Goal: Task Accomplishment & Management: Manage account settings

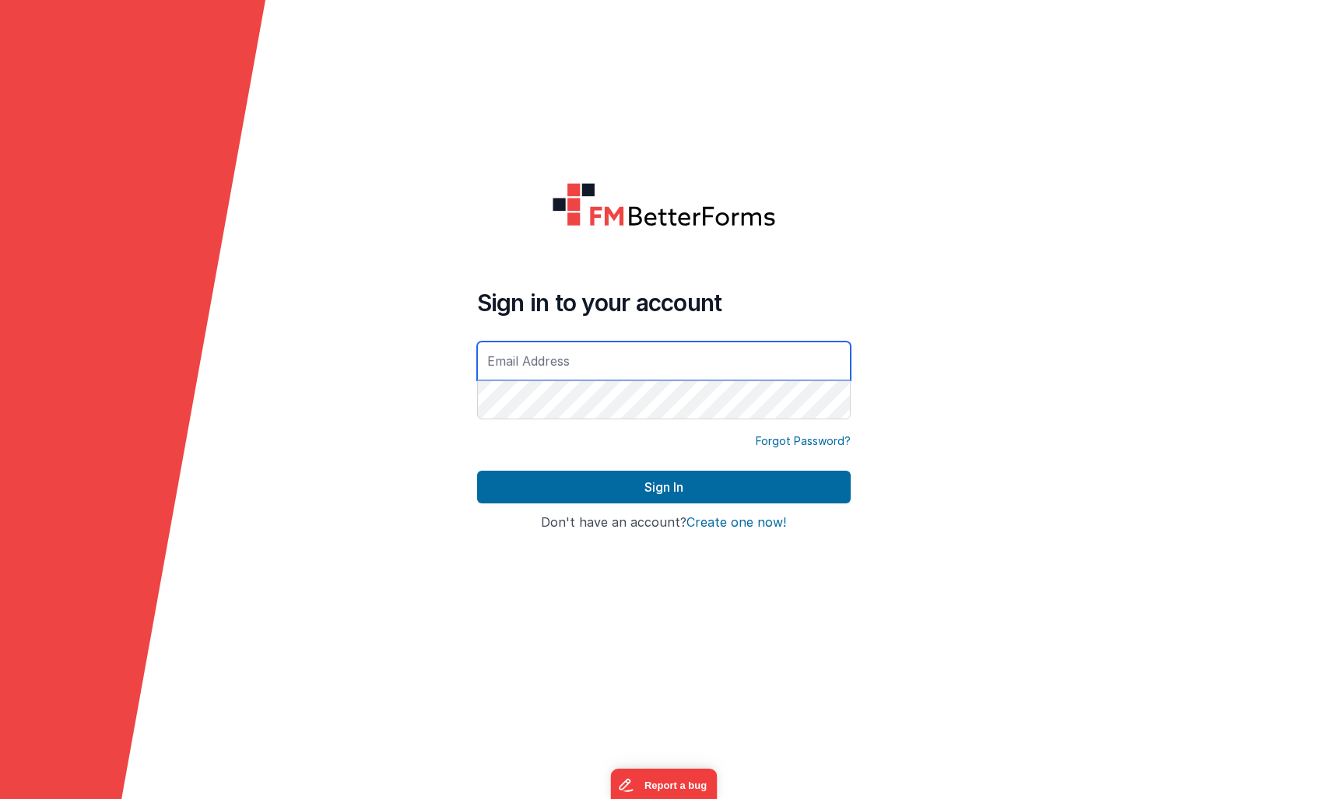
type input "[PERSON_NAME][EMAIL_ADDRESS][PERSON_NAME][DOMAIN_NAME]"
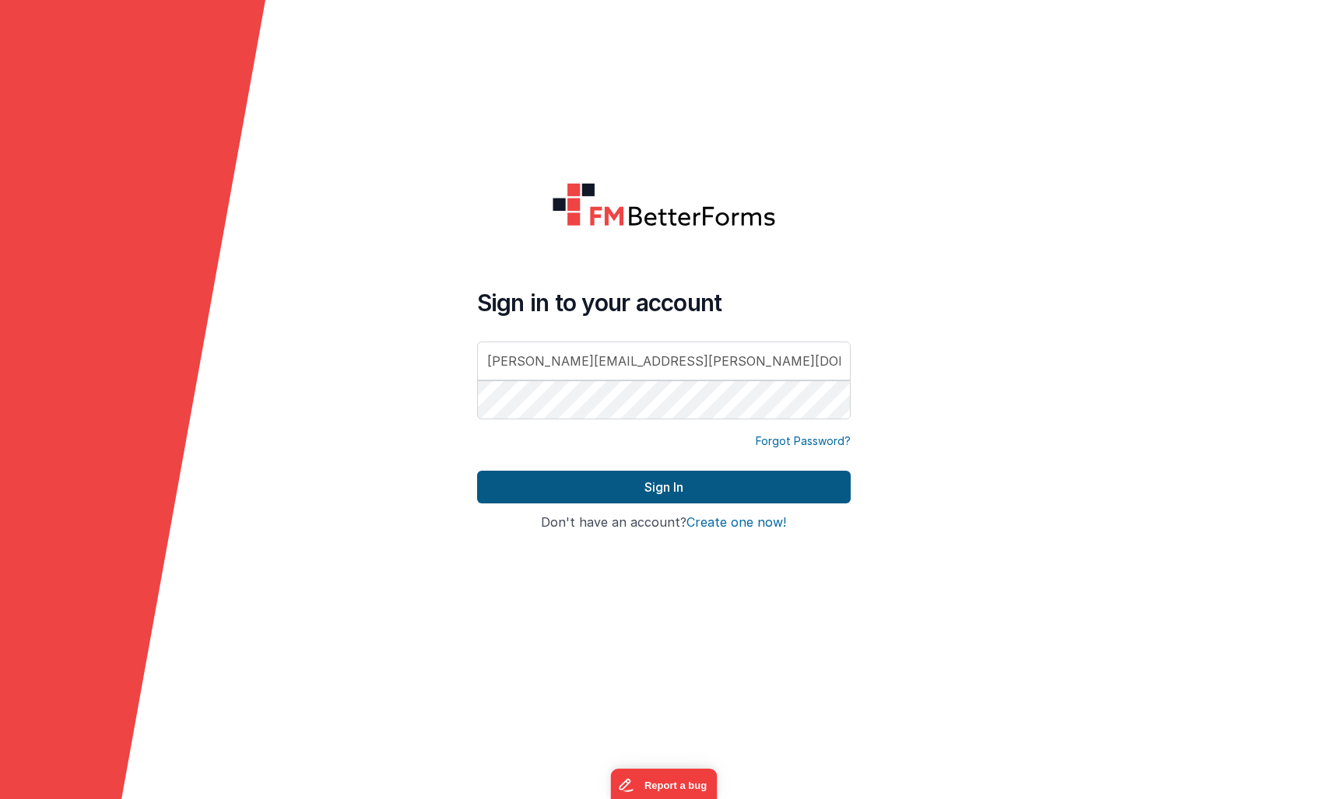
click at [562, 480] on button "Sign In" at bounding box center [664, 487] width 374 height 33
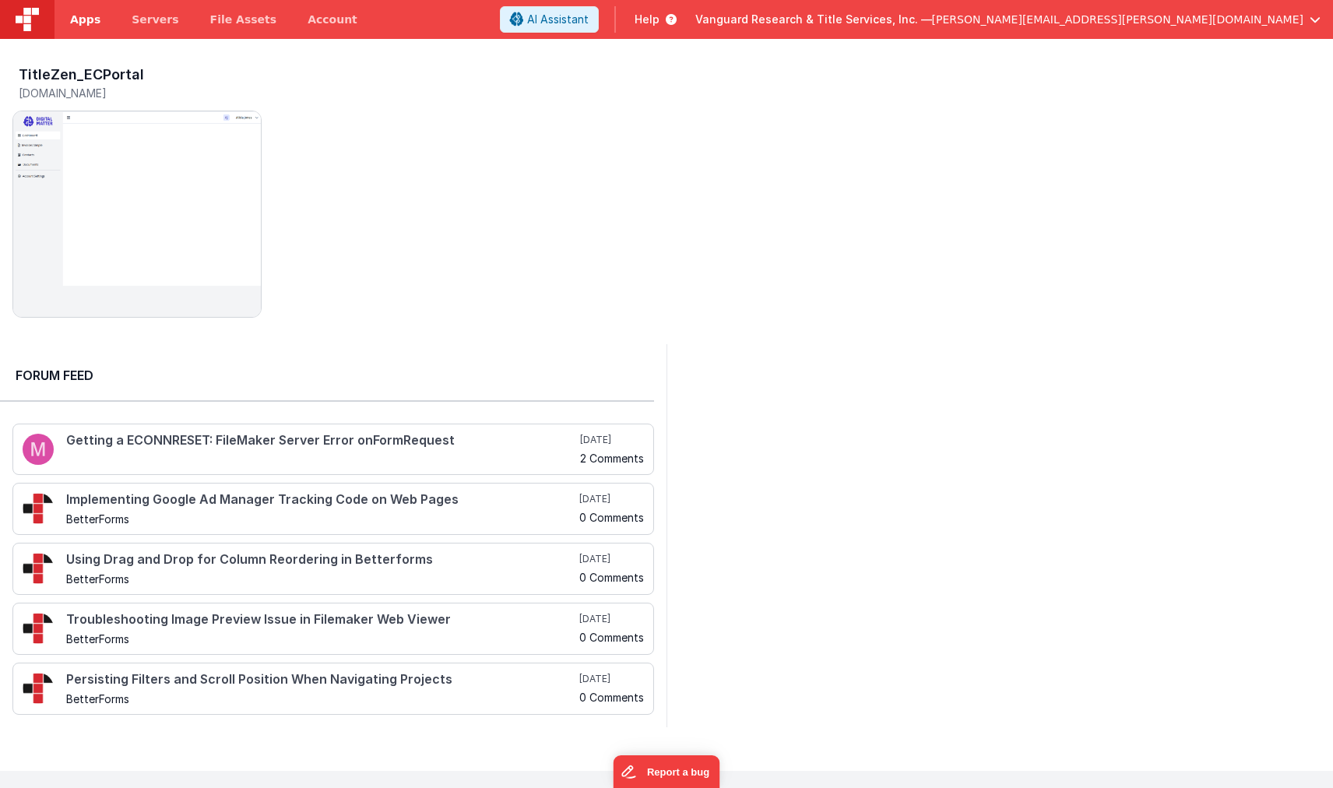
click at [83, 19] on span "Apps" at bounding box center [85, 20] width 30 height 16
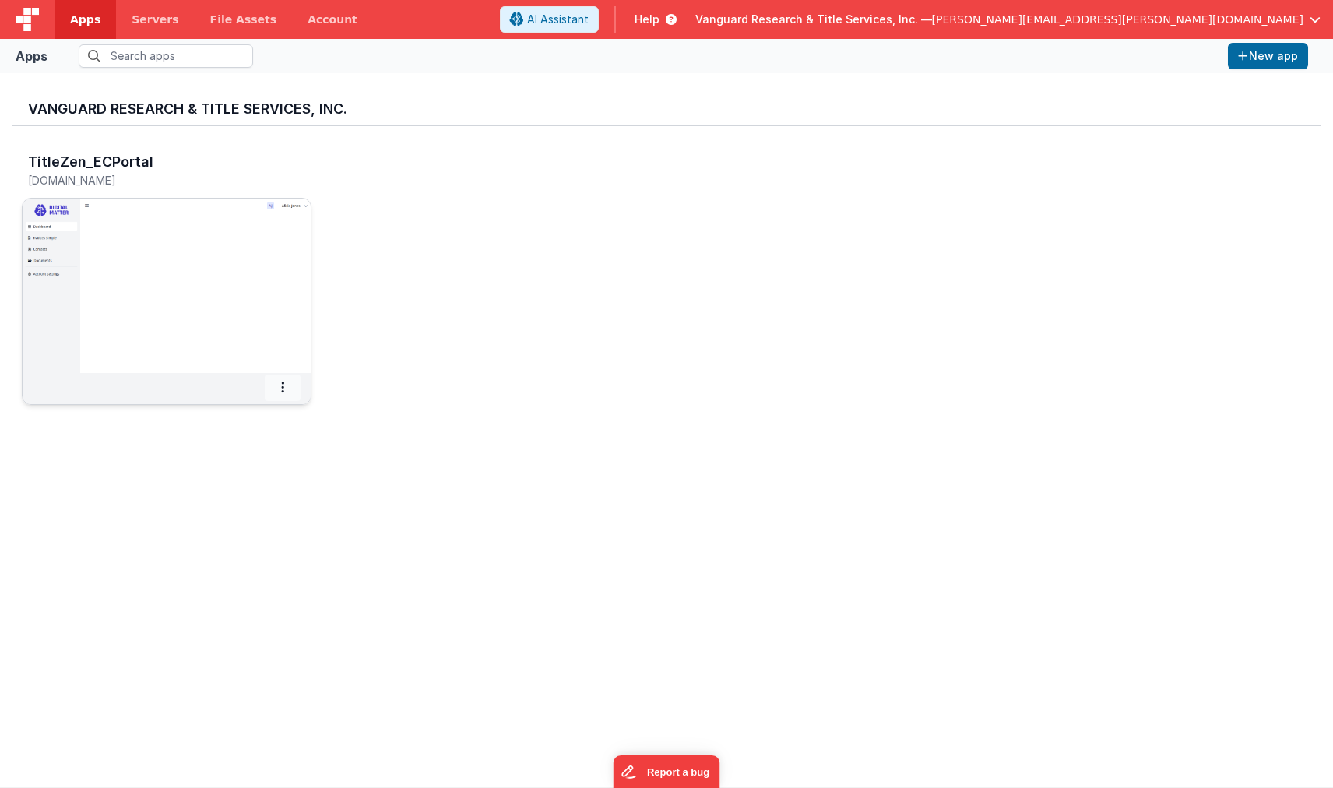
click at [279, 386] on span at bounding box center [283, 387] width 36 height 26
click at [387, 247] on div "TitleZen_ECPortal [DOMAIN_NAME] Settings Copy API Key Merge App Delete App" at bounding box center [666, 283] width 1308 height 314
click at [154, 27] on link "Servers" at bounding box center [155, 19] width 78 height 39
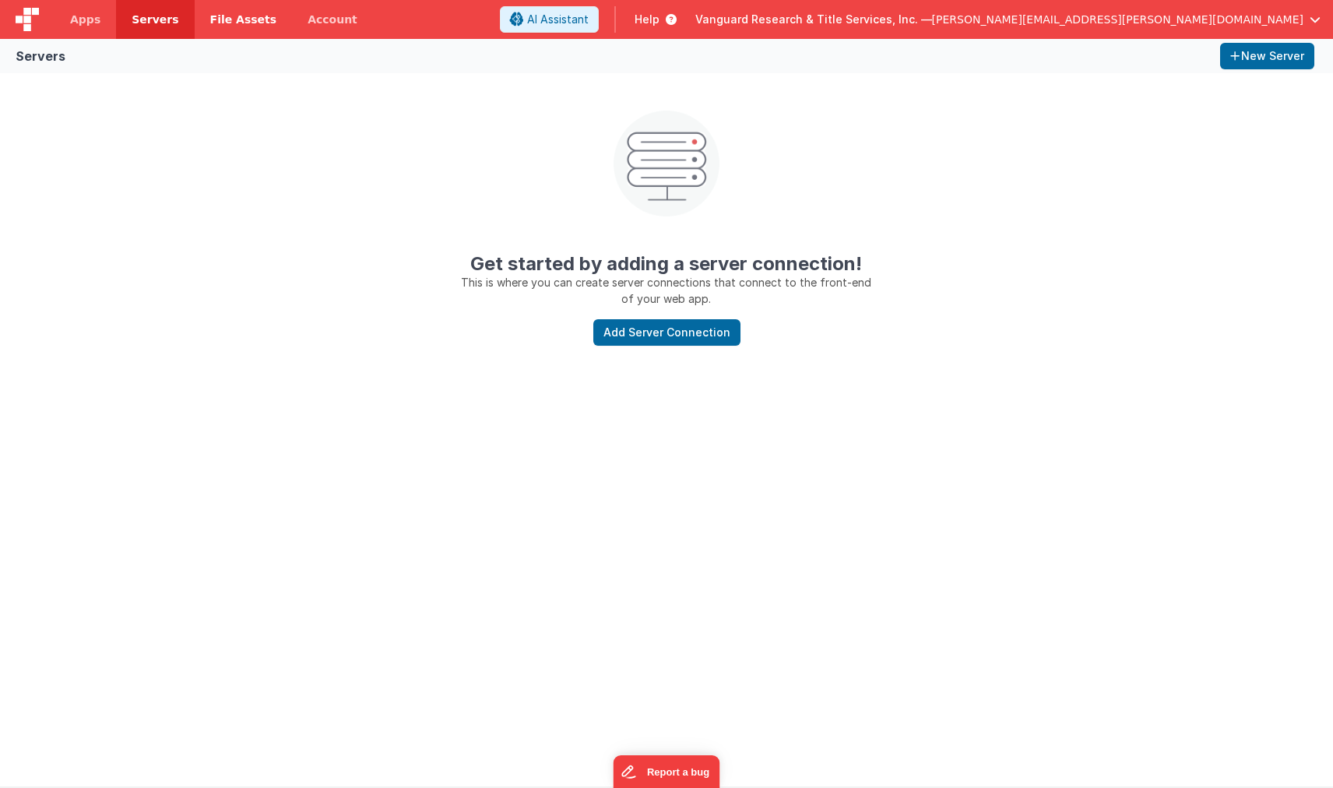
click at [251, 25] on span "File Assets" at bounding box center [243, 20] width 67 height 16
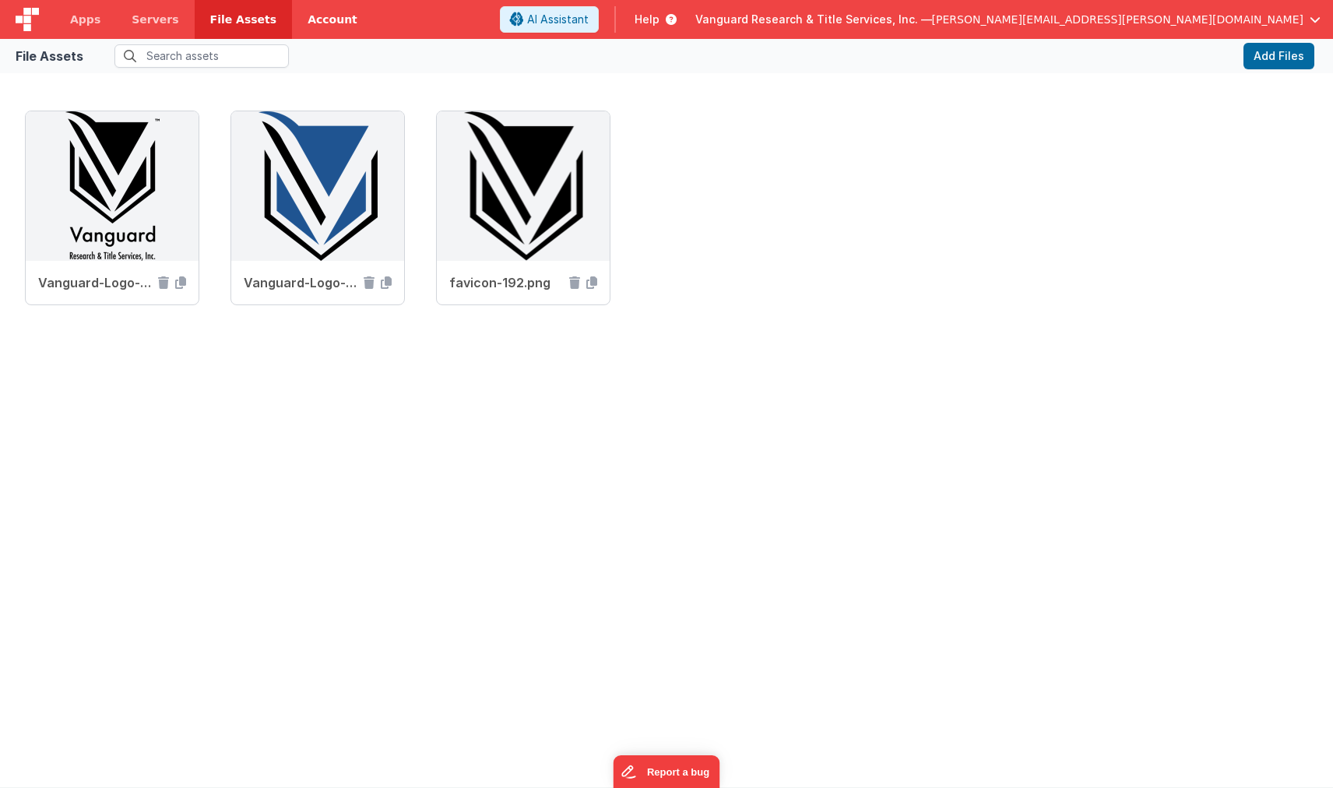
click at [316, 9] on link "Account" at bounding box center [332, 19] width 81 height 39
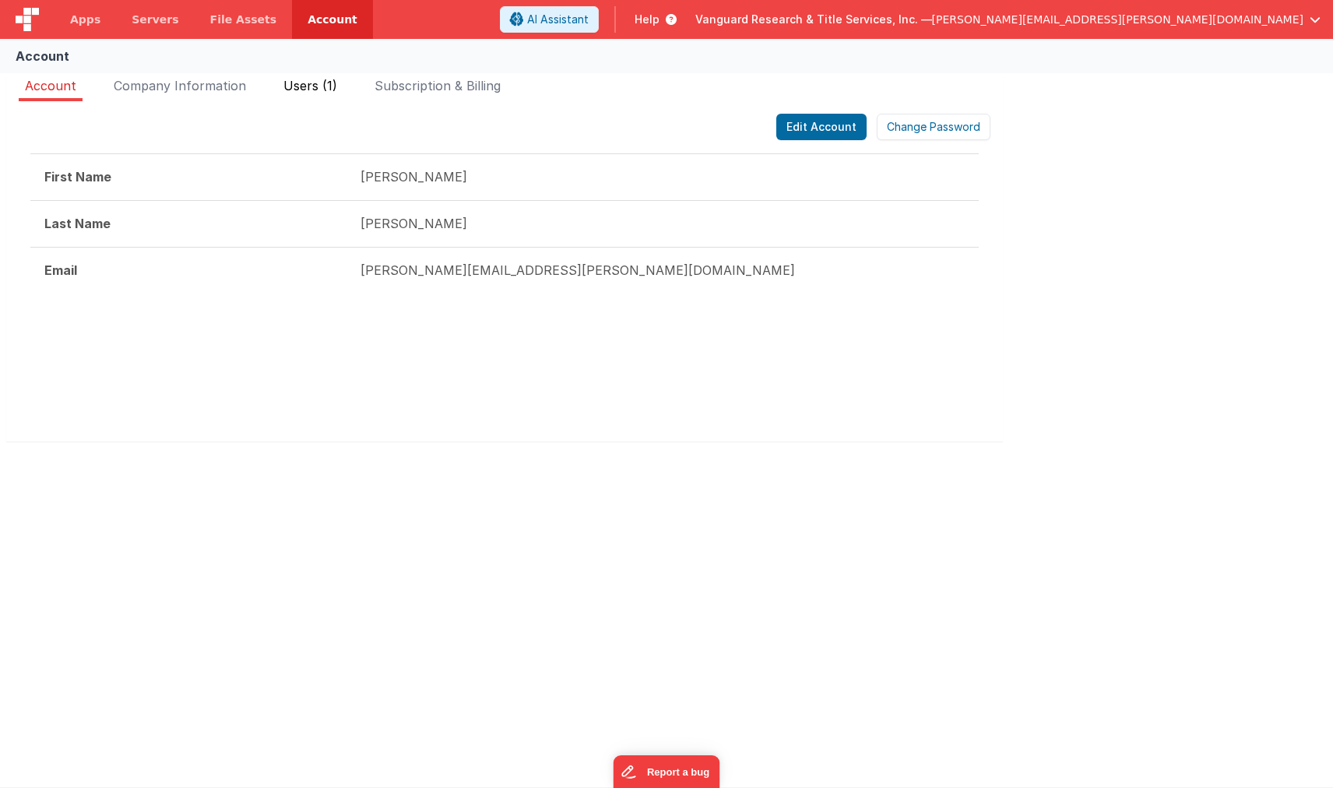
click at [311, 87] on span "Users (1)" at bounding box center [310, 86] width 54 height 16
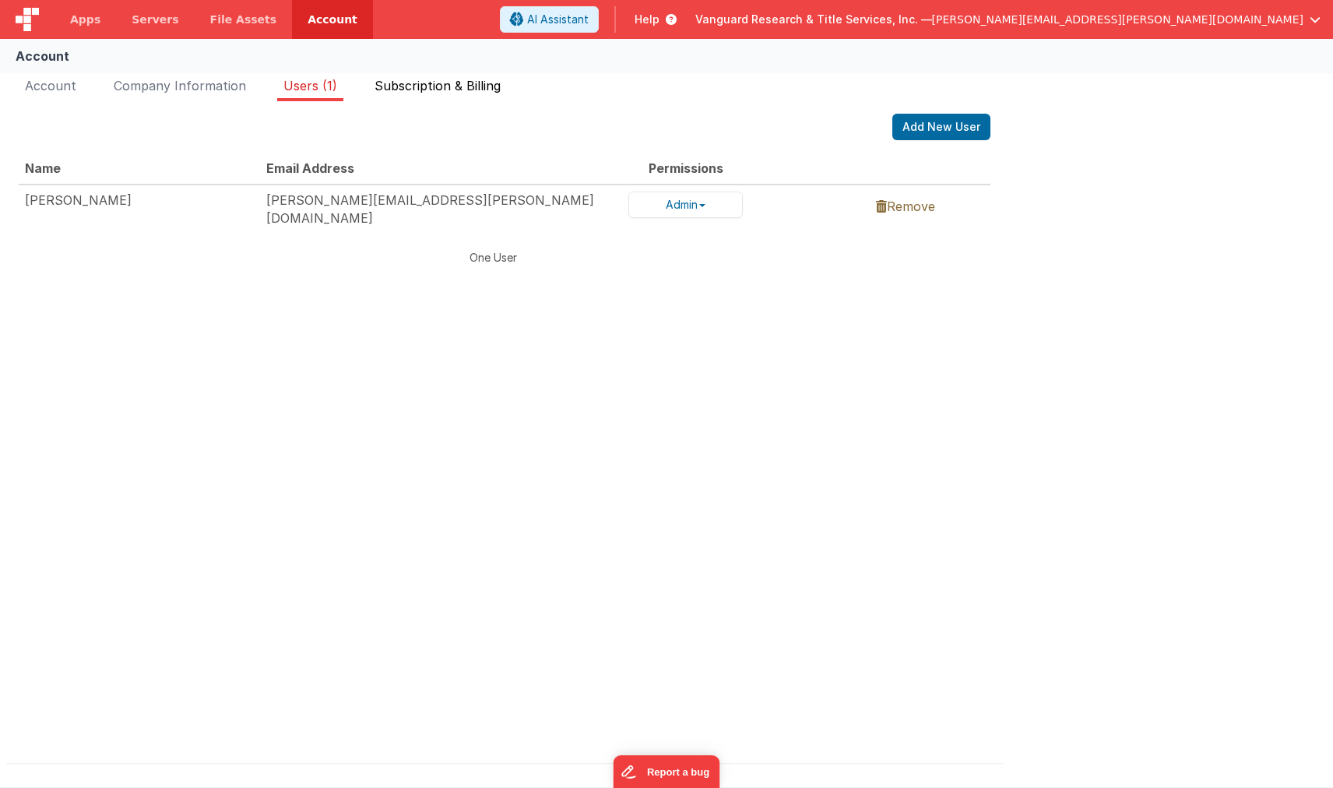
click at [491, 100] on li "Subscription & Billing" at bounding box center [437, 88] width 139 height 25
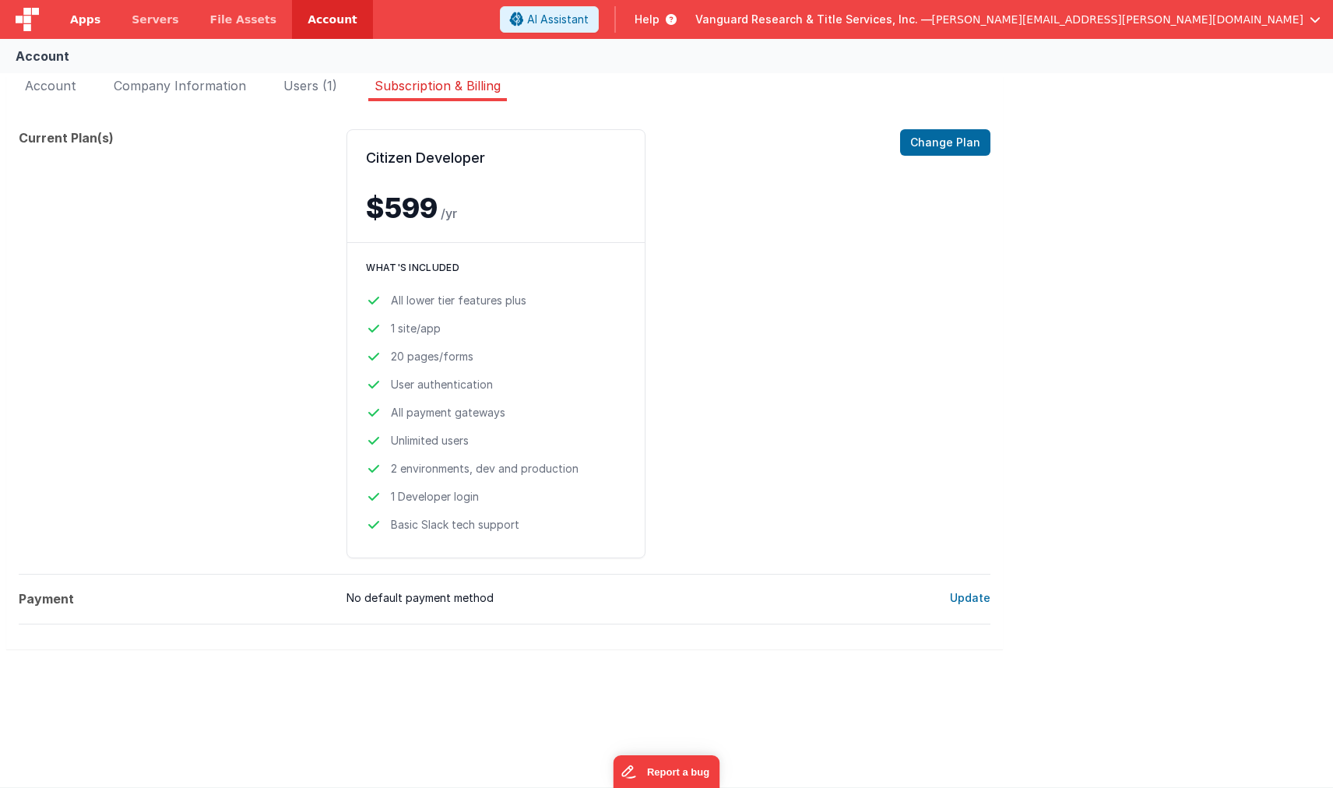
click at [103, 17] on link "Apps" at bounding box center [84, 19] width 61 height 39
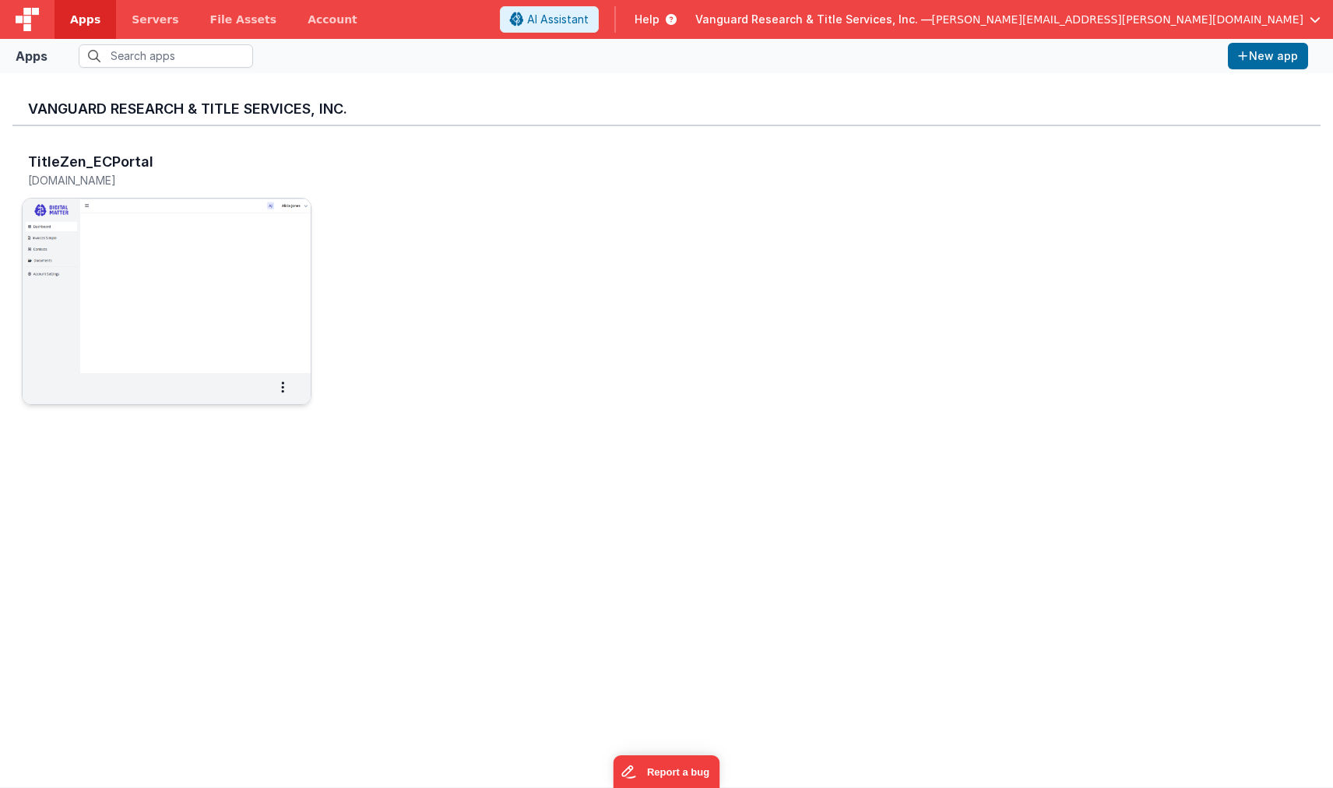
click at [155, 299] on img at bounding box center [167, 285] width 288 height 174
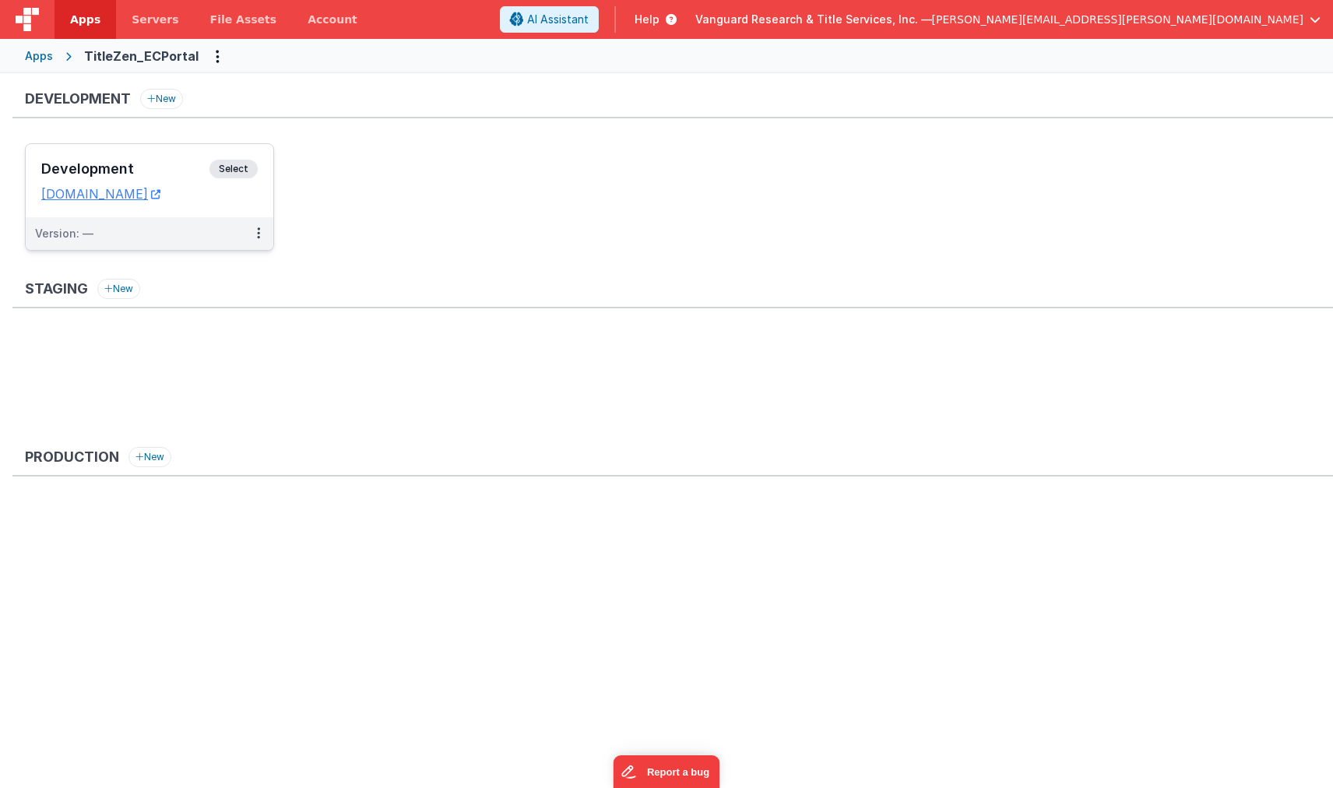
click at [154, 166] on h3 "Development" at bounding box center [125, 169] width 168 height 16
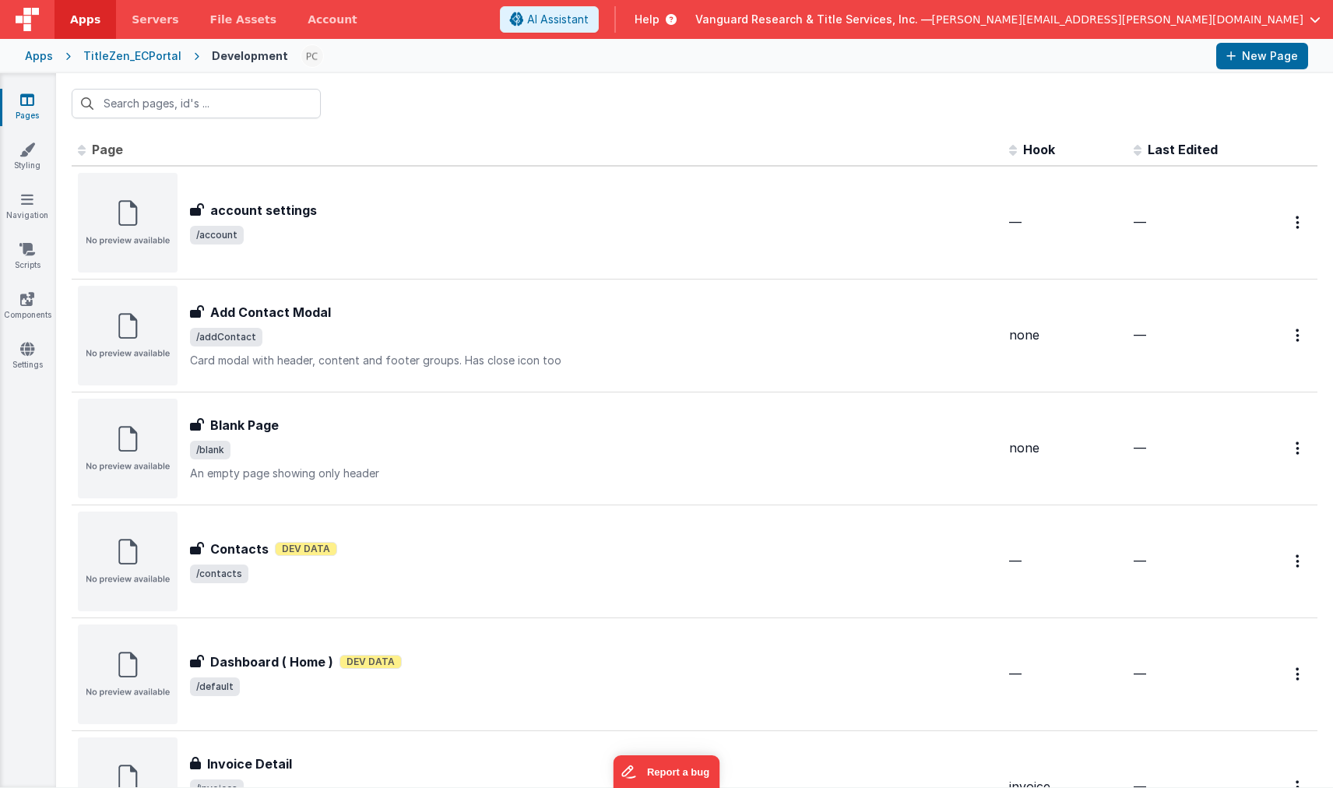
click at [18, 102] on link "Pages" at bounding box center [27, 107] width 56 height 31
click at [30, 100] on icon at bounding box center [27, 100] width 14 height 16
click at [30, 153] on icon at bounding box center [27, 150] width 16 height 16
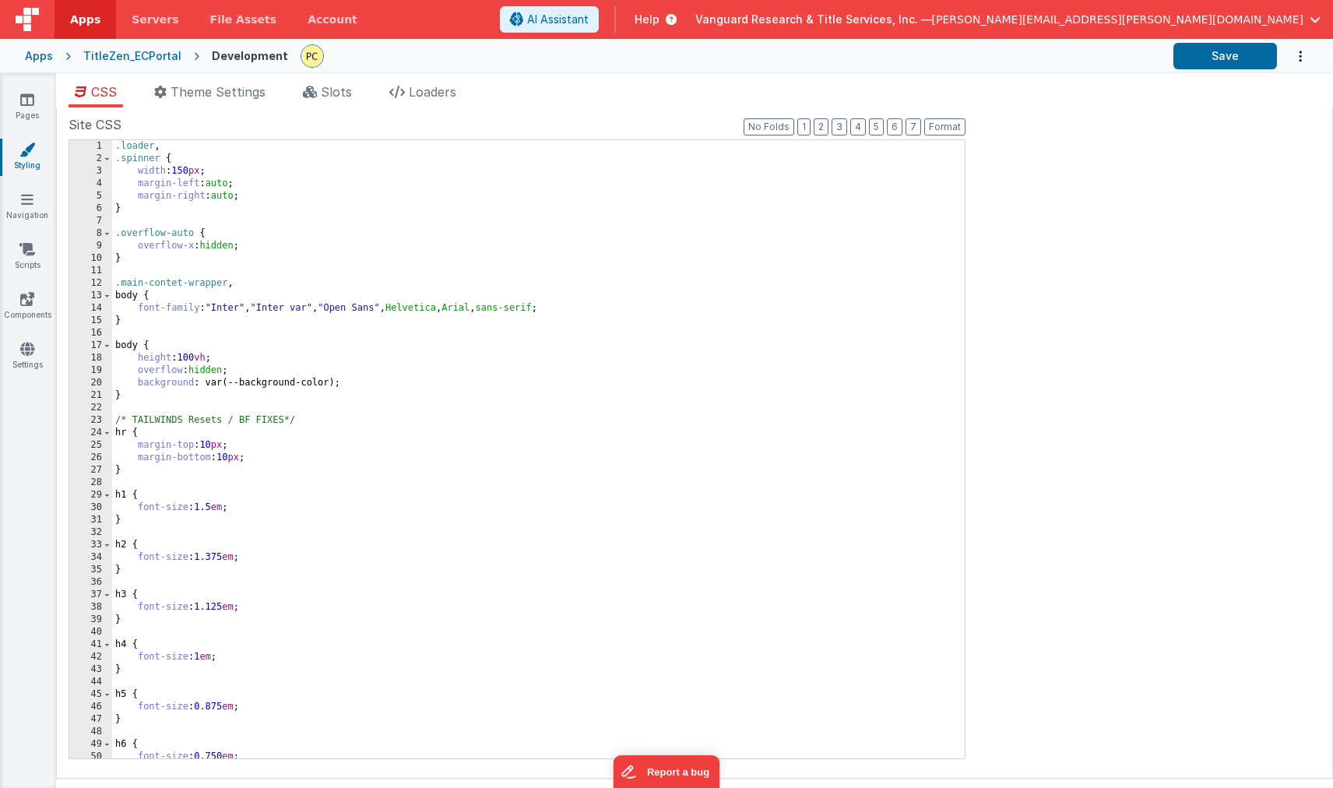
click at [30, 346] on div "Pages Styling Navigation Scripts Components Settings" at bounding box center [28, 430] width 56 height 715
click at [29, 367] on link "Settings" at bounding box center [27, 356] width 56 height 31
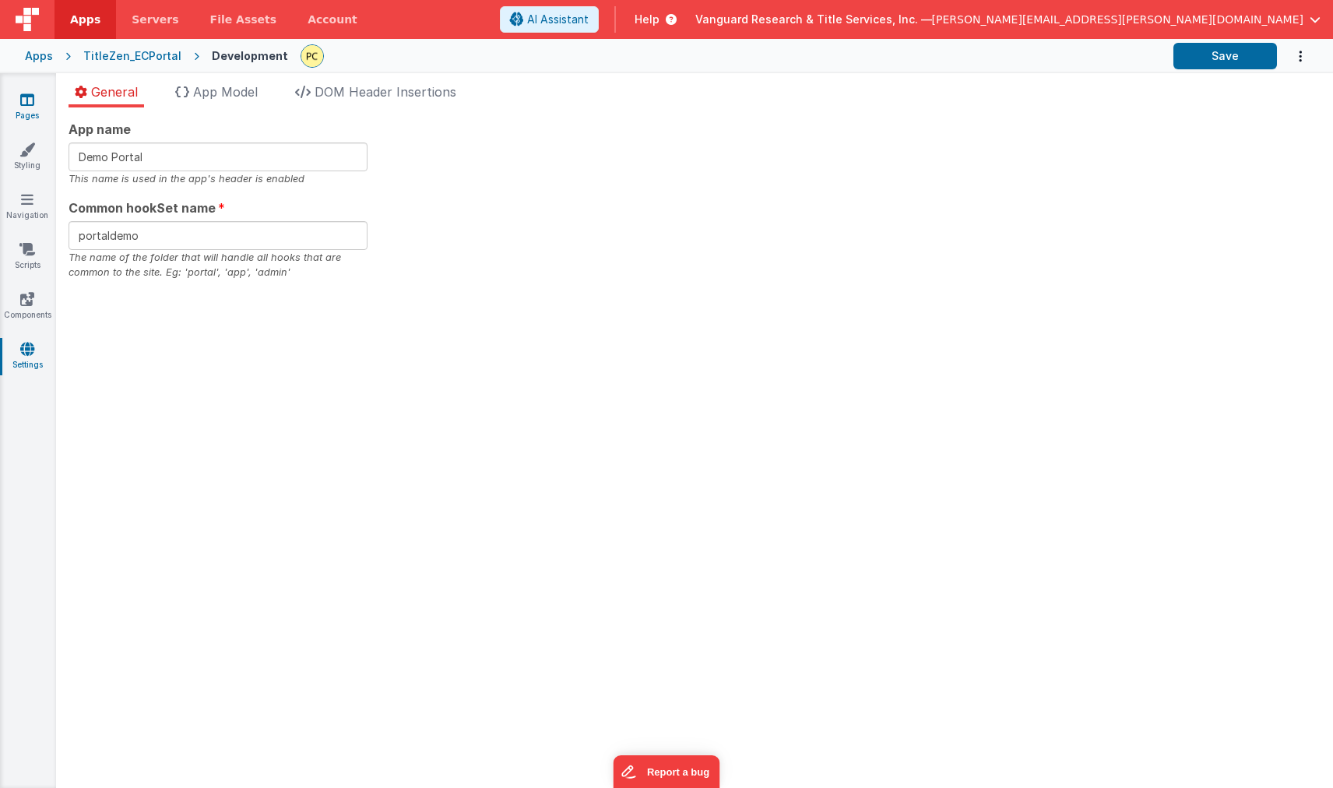
click at [28, 107] on icon at bounding box center [27, 100] width 14 height 16
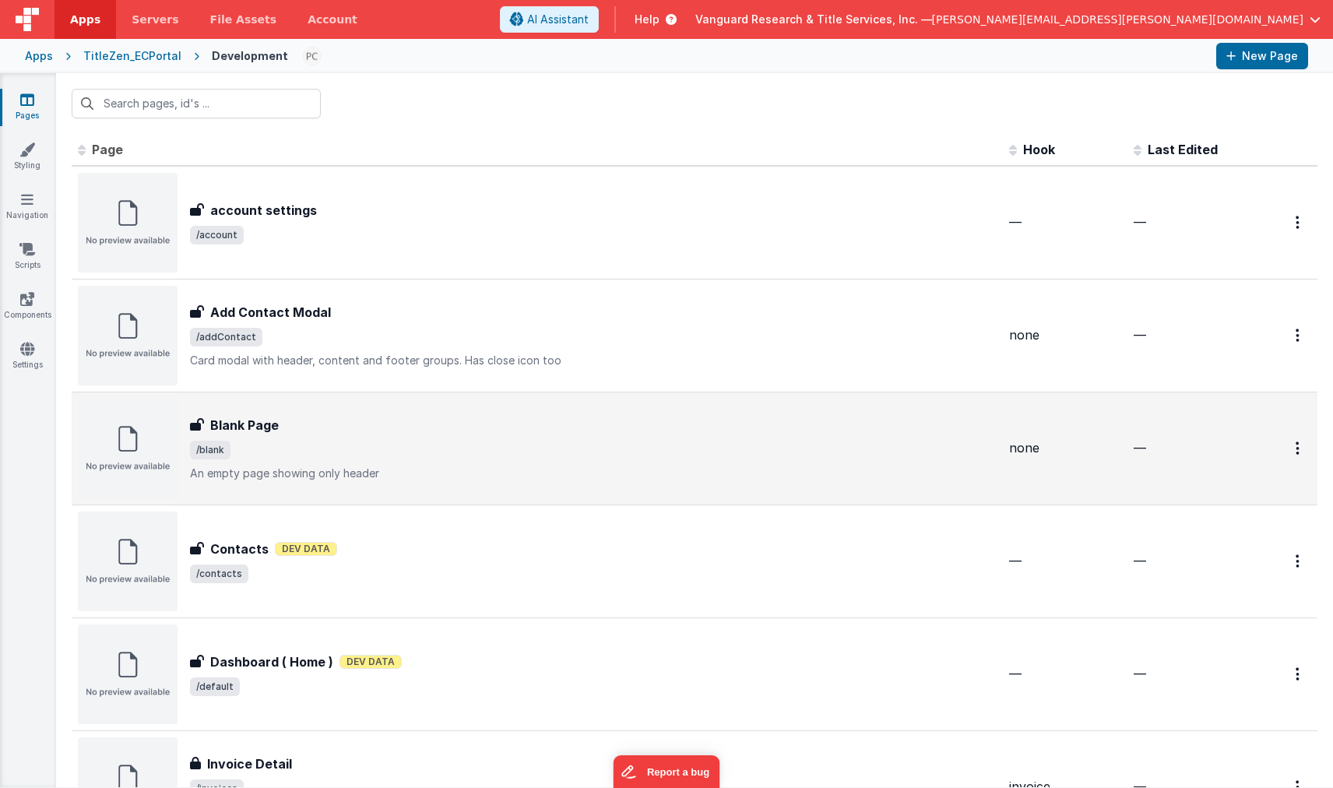
click at [353, 457] on span "/blank" at bounding box center [593, 450] width 806 height 19
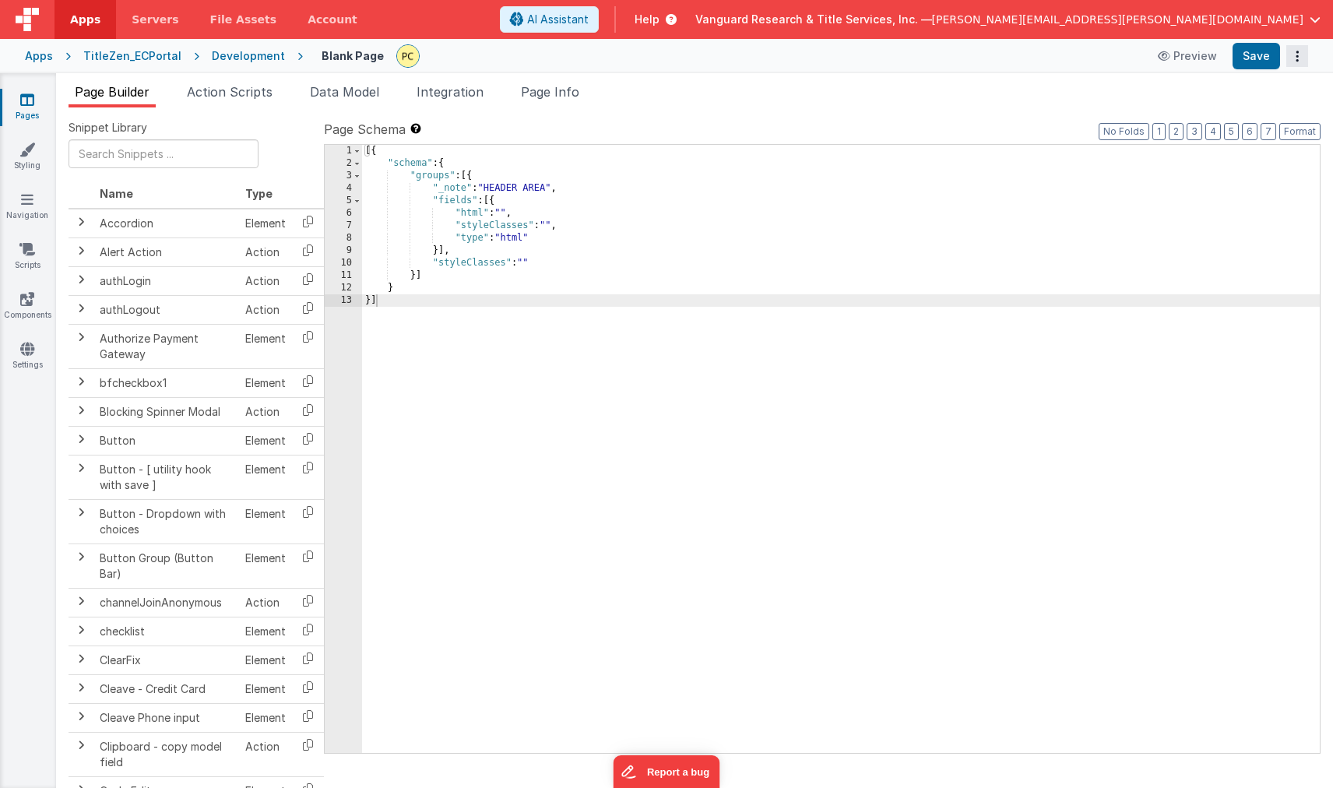
click at [1298, 57] on icon "Options" at bounding box center [1297, 56] width 22 height 1
click at [1289, 16] on span "[PERSON_NAME][EMAIL_ADDRESS][PERSON_NAME][DOMAIN_NAME]" at bounding box center [1117, 20] width 371 height 16
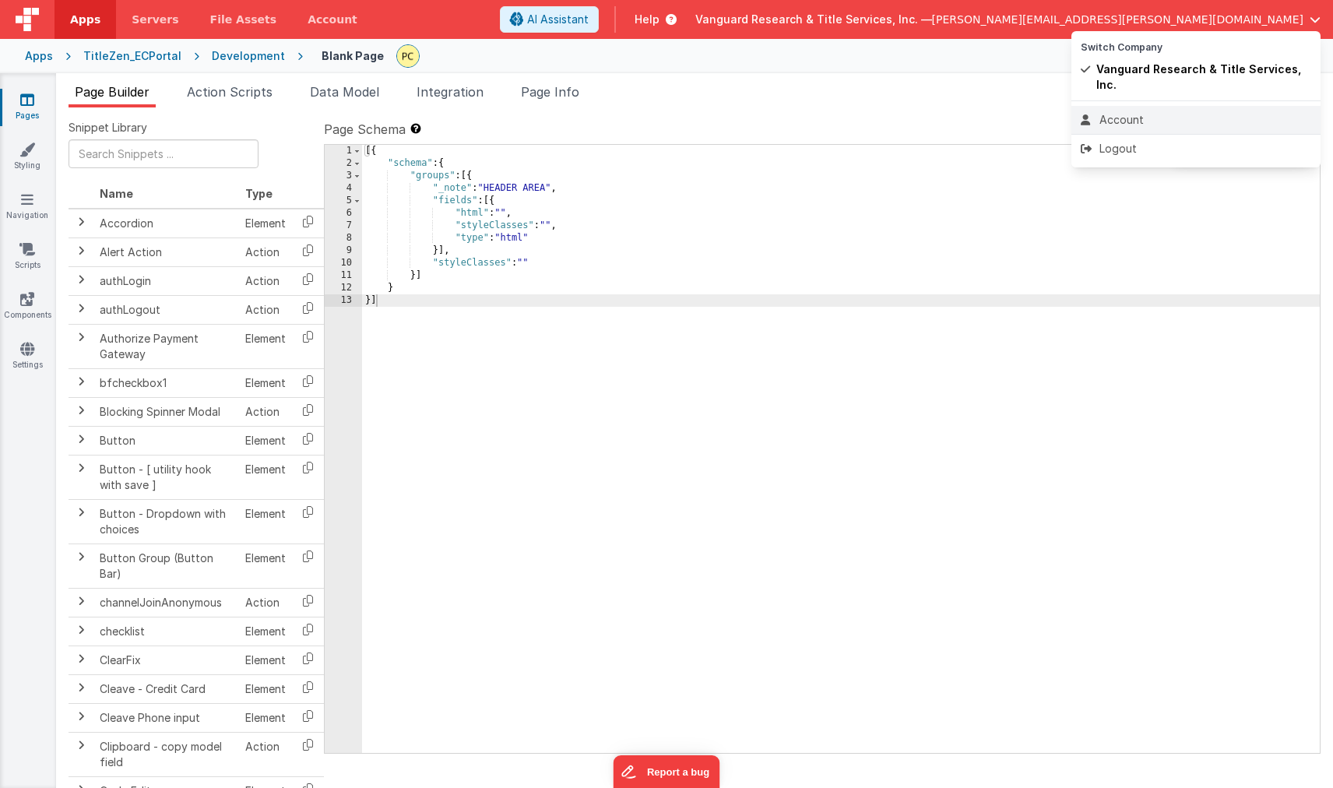
click at [1122, 112] on div "Account" at bounding box center [1195, 120] width 230 height 16
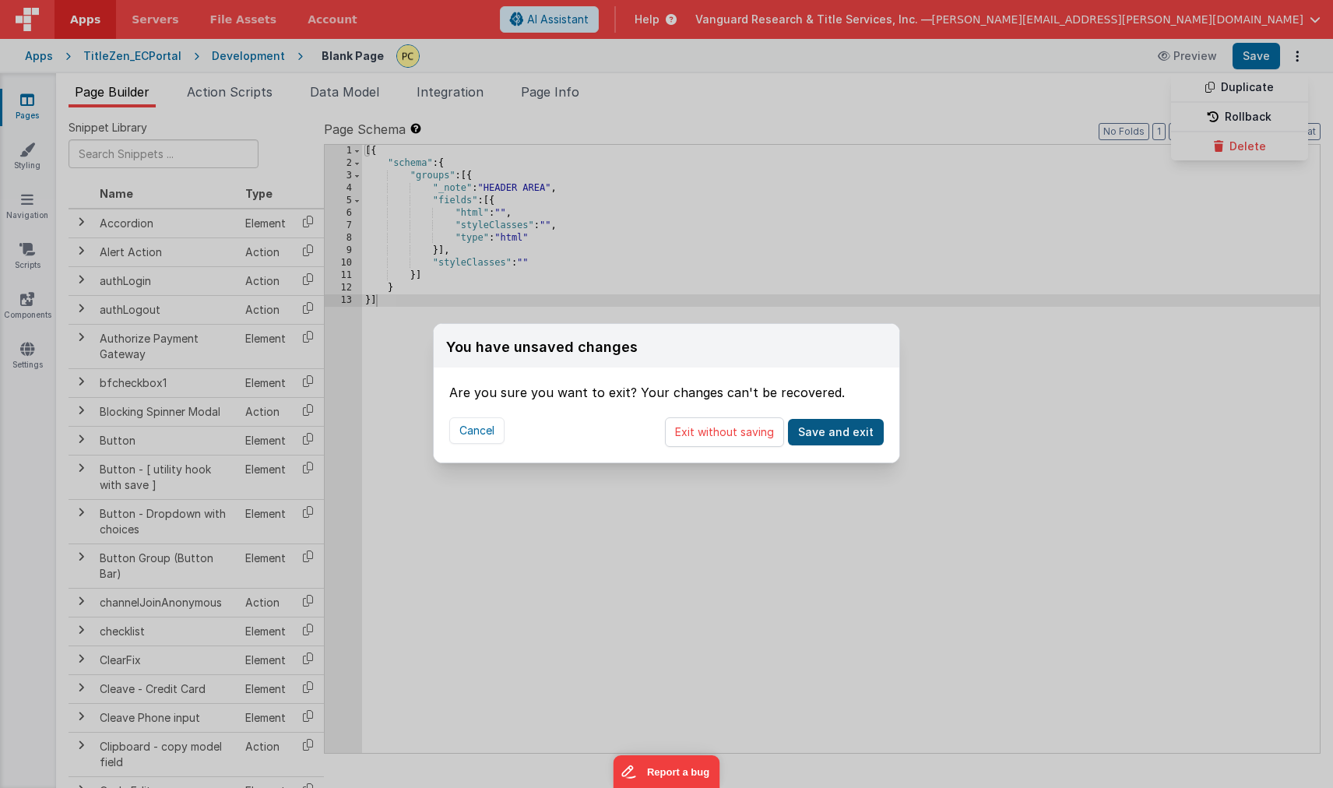
click at [822, 440] on button "Save and exit" at bounding box center [836, 432] width 96 height 26
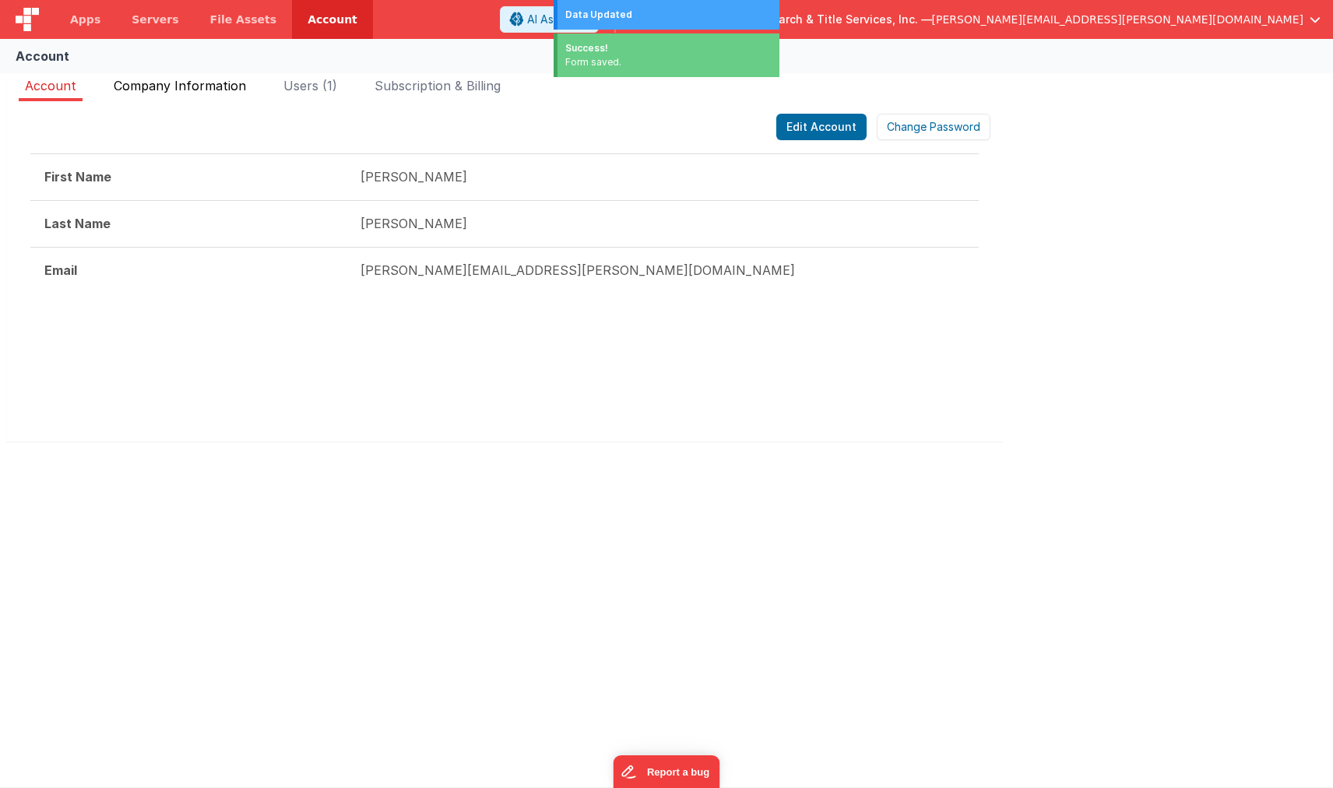
click at [214, 87] on span "Company Information" at bounding box center [180, 86] width 132 height 16
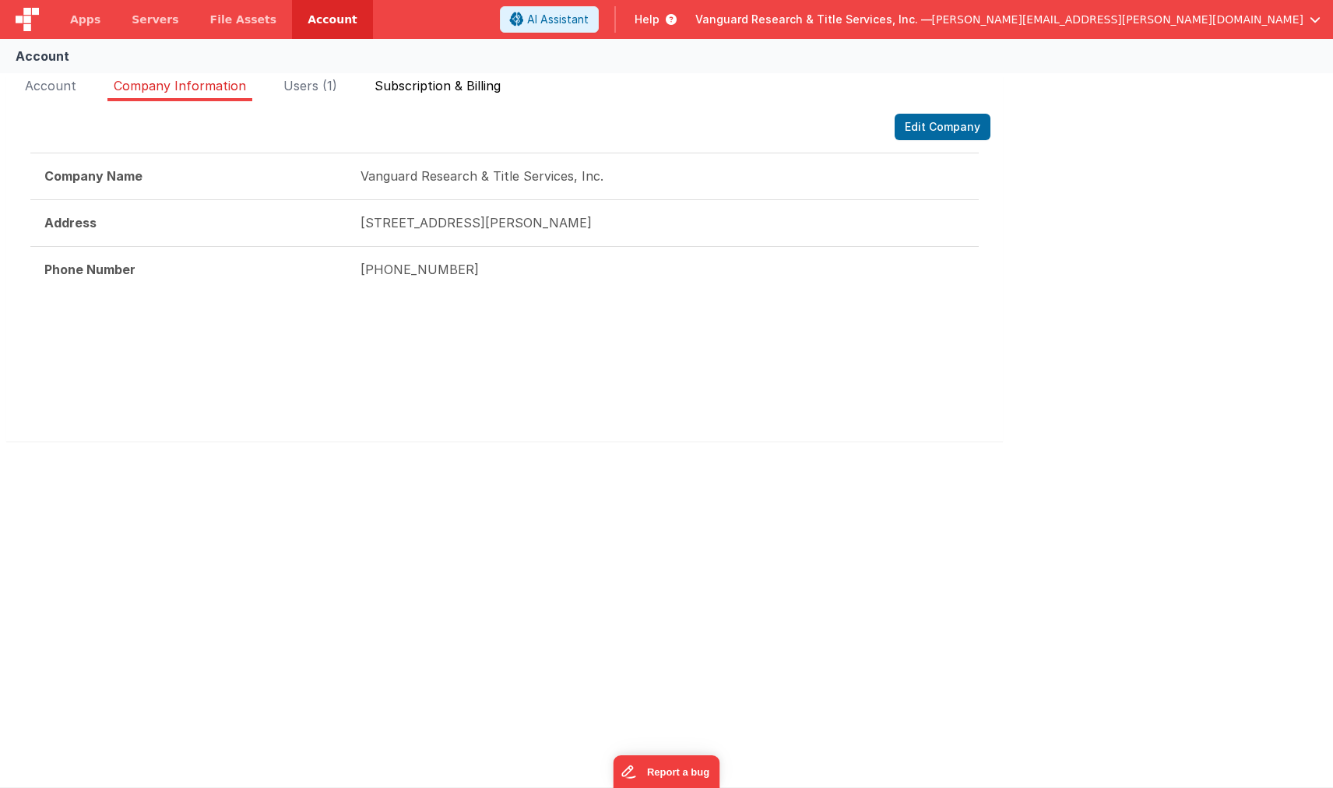
click at [406, 83] on span "Subscription & Billing" at bounding box center [437, 86] width 126 height 16
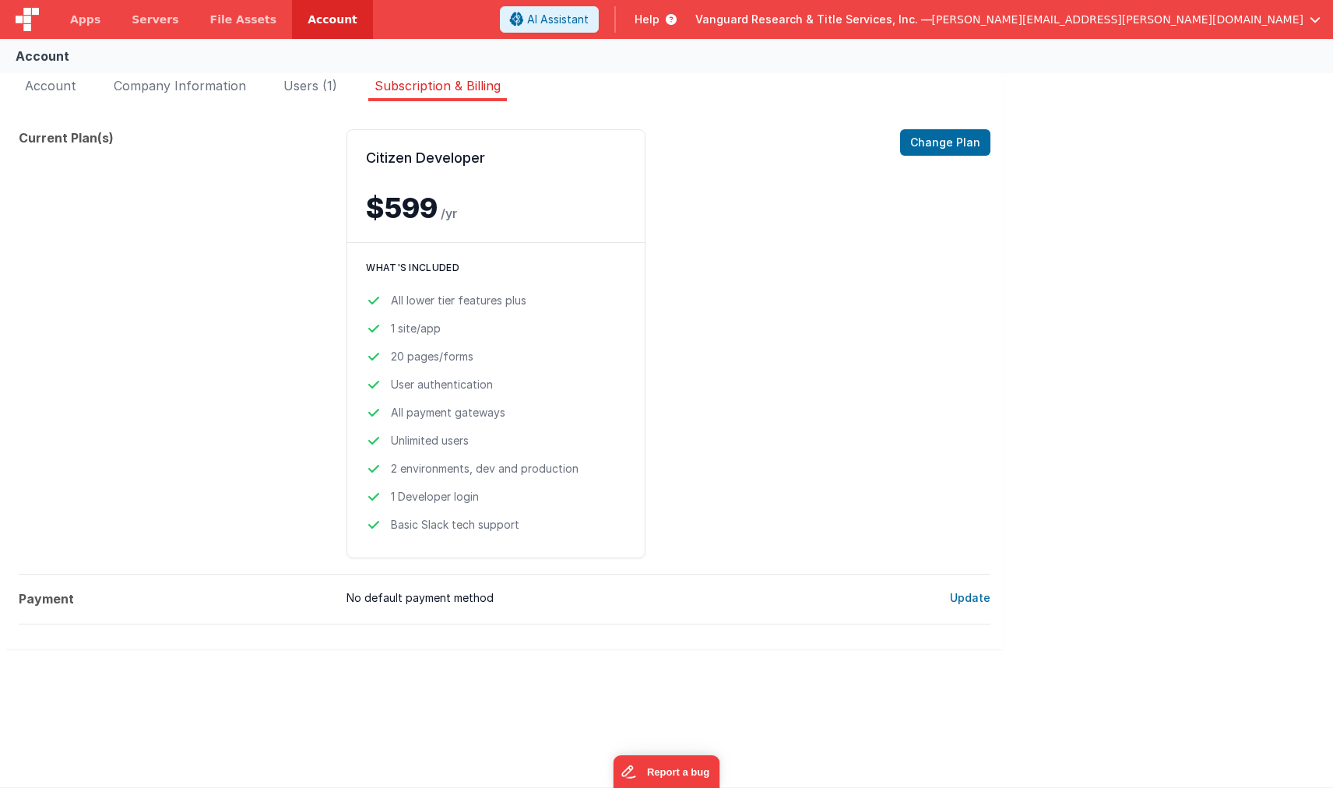
click at [406, 602] on span "No default payment method" at bounding box center [641, 599] width 591 height 18
click at [948, 141] on button "Change Plan" at bounding box center [945, 142] width 90 height 26
click at [32, 17] on img at bounding box center [27, 19] width 23 height 23
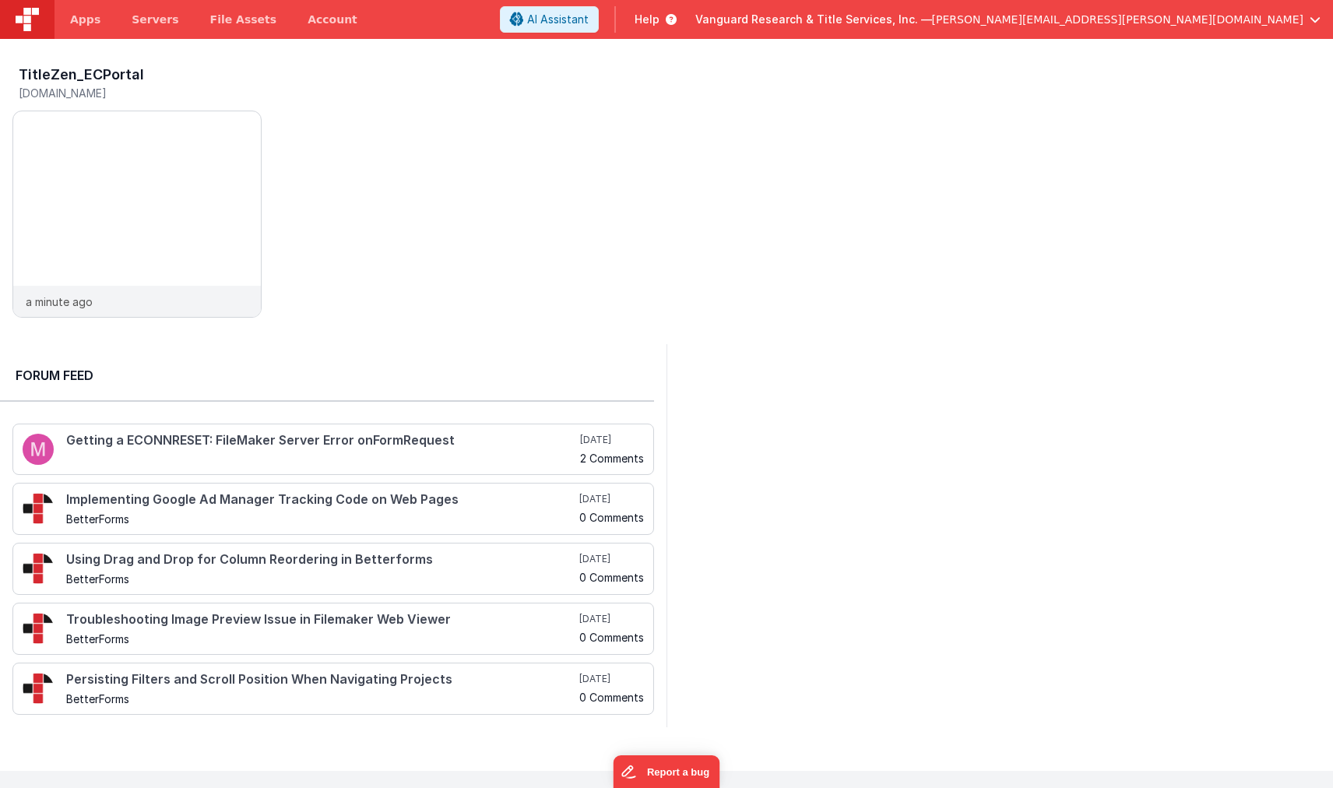
click at [1221, 27] on div "Vanguard Research & Title Services, Inc. — [PERSON_NAME][EMAIL_ADDRESS][PERSON_…" at bounding box center [1007, 19] width 625 height 26
click at [1207, 22] on span "[PERSON_NAME][EMAIL_ADDRESS][PERSON_NAME][DOMAIN_NAME]" at bounding box center [1117, 20] width 371 height 16
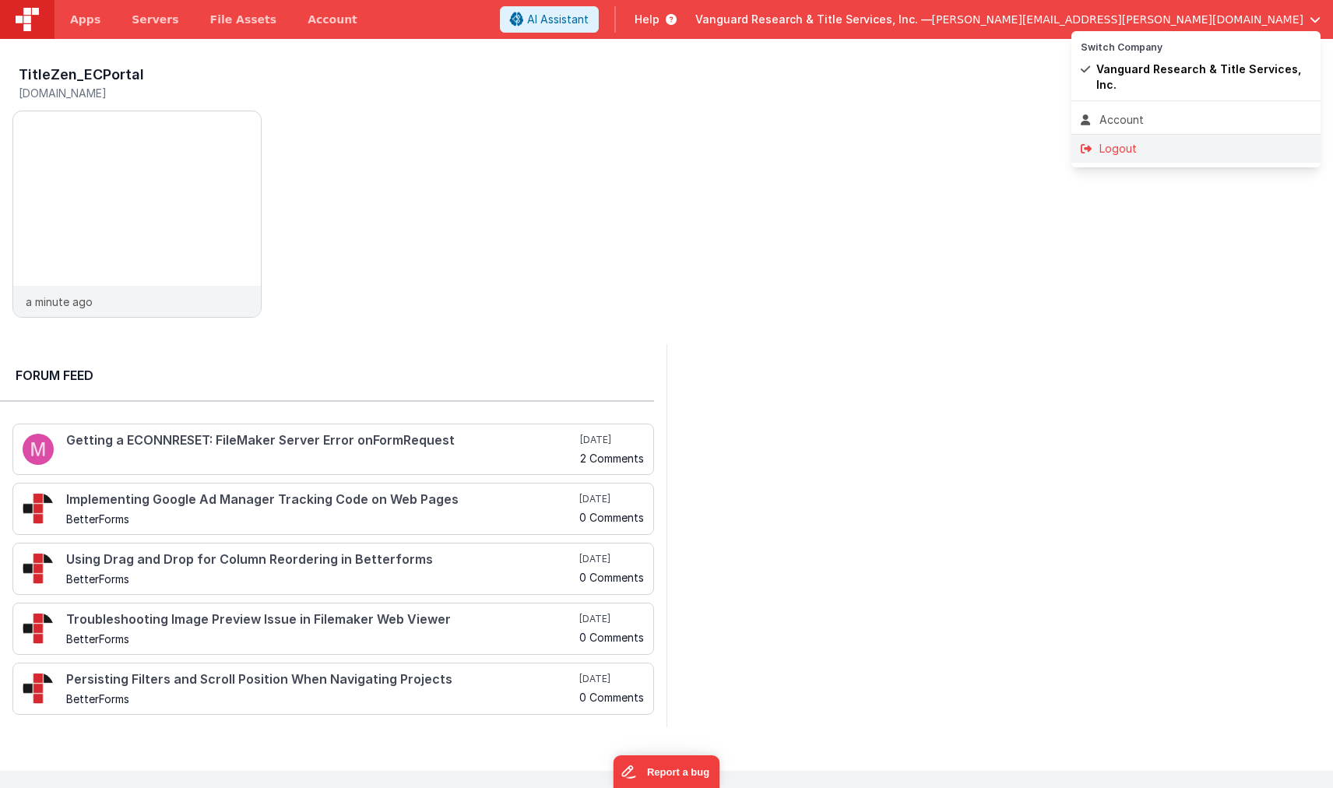
click at [1119, 141] on div "Logout" at bounding box center [1195, 149] width 230 height 16
